Goal: Information Seeking & Learning: Learn about a topic

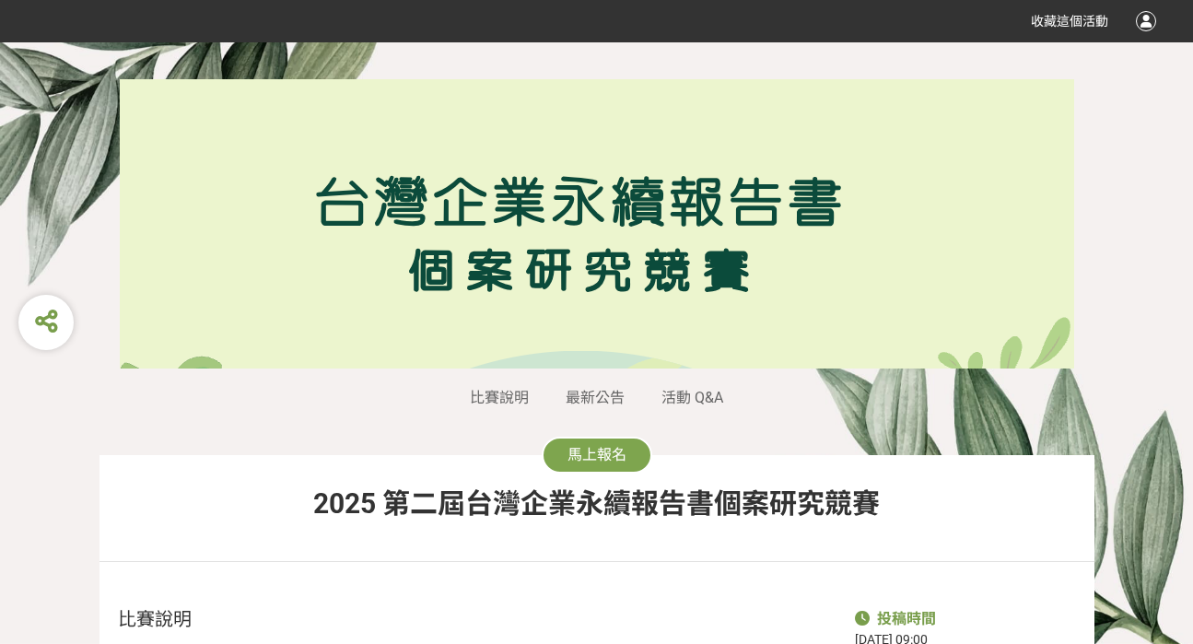
click at [599, 402] on span "最新公告" at bounding box center [595, 398] width 59 height 18
click at [686, 384] on div "比賽說明 最新公告 活動 Q&A 馬上報名 2025 第二屆台灣企業永續報告書個案研究競賽" at bounding box center [597, 334] width 995 height 510
click at [686, 398] on span "活動 Q&A" at bounding box center [693, 398] width 62 height 18
click at [507, 398] on span "比賽說明" at bounding box center [499, 398] width 59 height 18
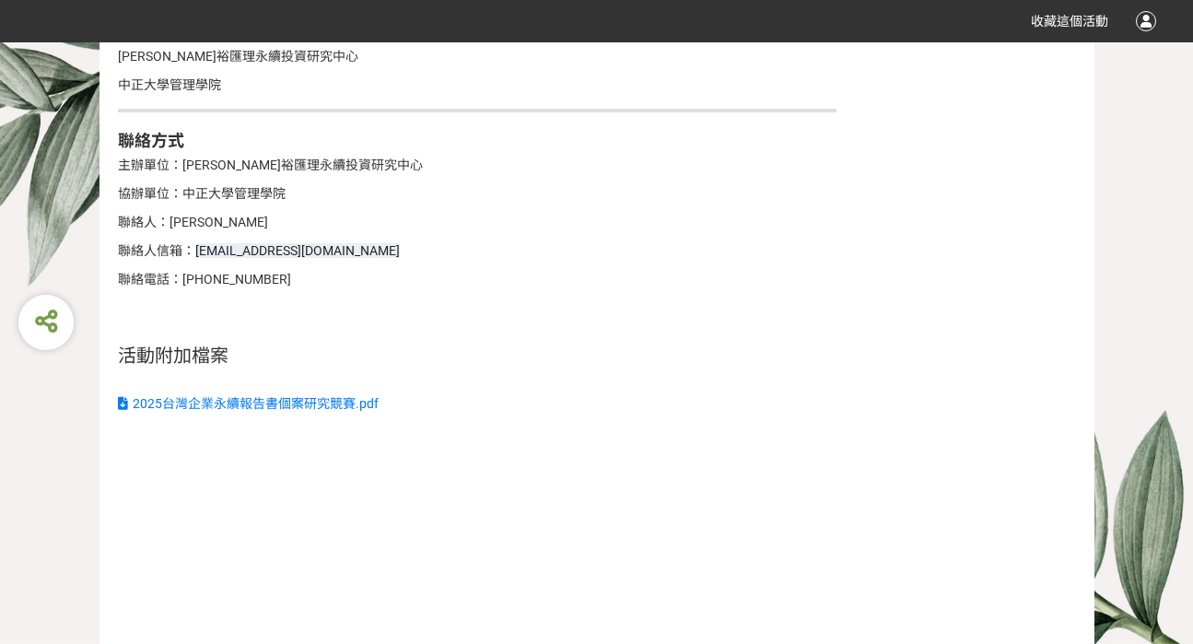
scroll to position [3290, 0]
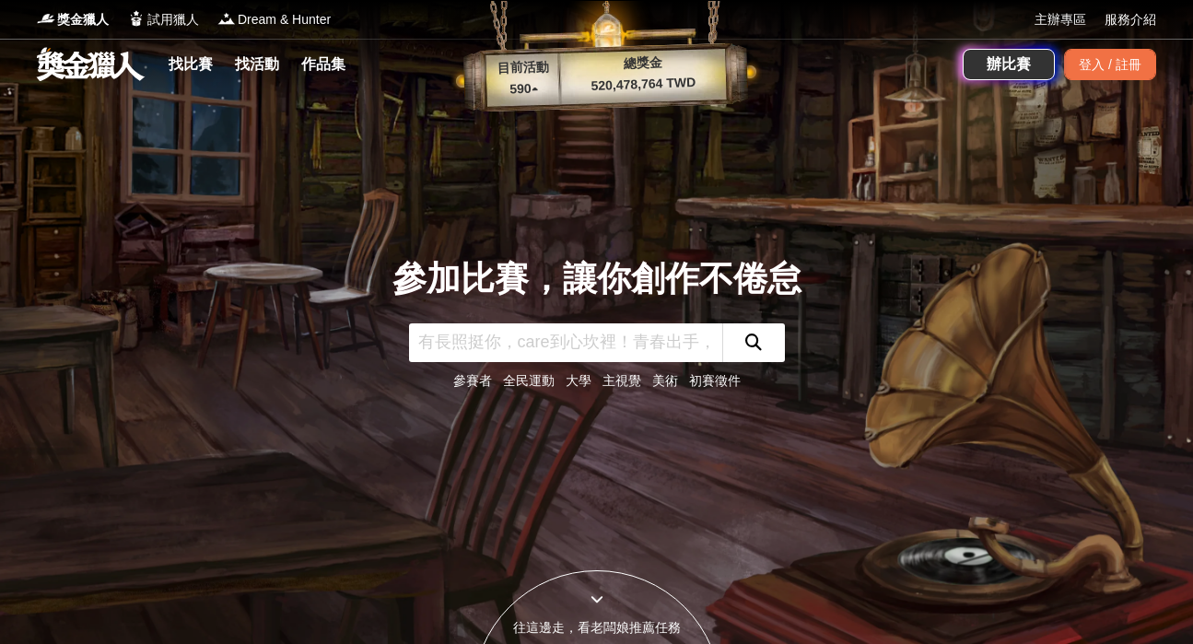
click at [541, 338] on input "text" at bounding box center [565, 342] width 313 height 39
type input "永續"
click button "submit" at bounding box center [753, 342] width 63 height 39
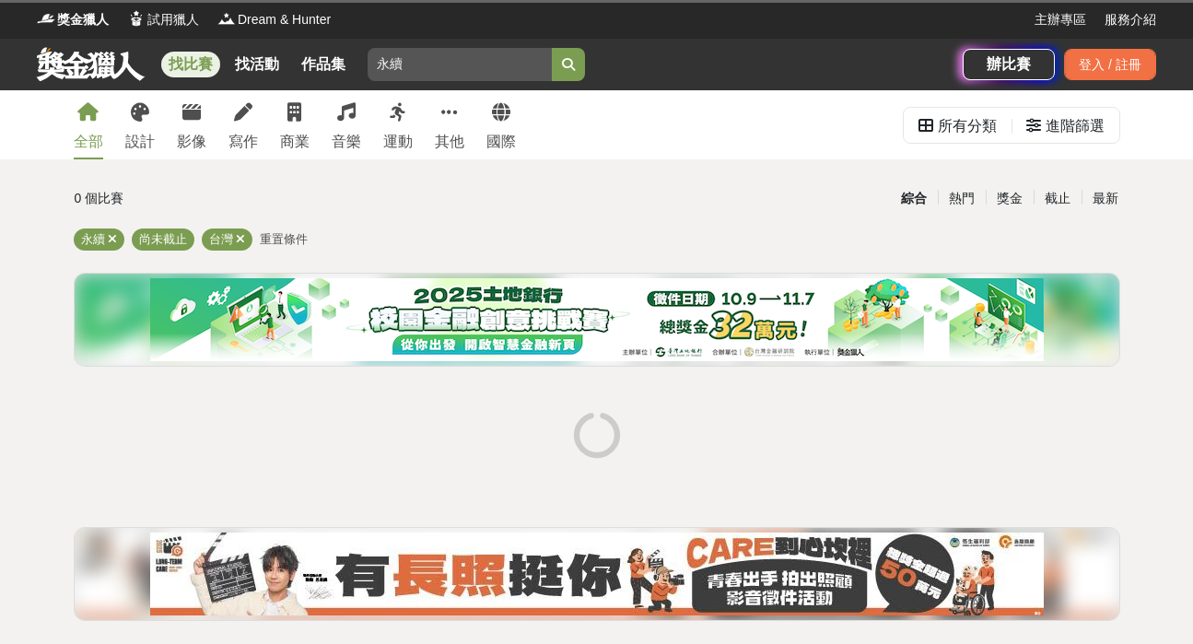
click at [1124, 193] on div "0 個比賽 綜合 熱門 獎金 截止 最新 永續 尚未截止 台灣 重置條件" at bounding box center [597, 407] width 1076 height 453
click at [1112, 198] on div "最新" at bounding box center [1106, 198] width 48 height 32
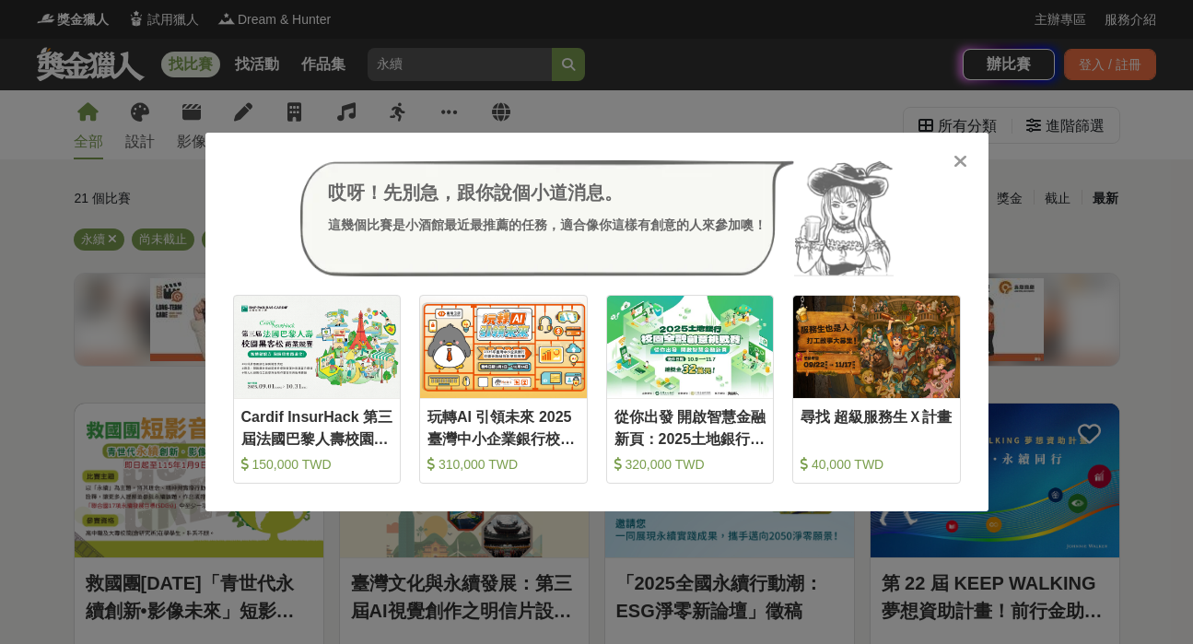
click at [765, 29] on div "哎呀！先別急，跟你說個小道消息。 這幾個比賽是小酒館最近最推薦的任務，適合像你這樣有創意的人來參加噢！ 收藏 Cardif InsurHack 第三屆法國巴黎…" at bounding box center [596, 322] width 1193 height 644
